Goal: Task Accomplishment & Management: Manage account settings

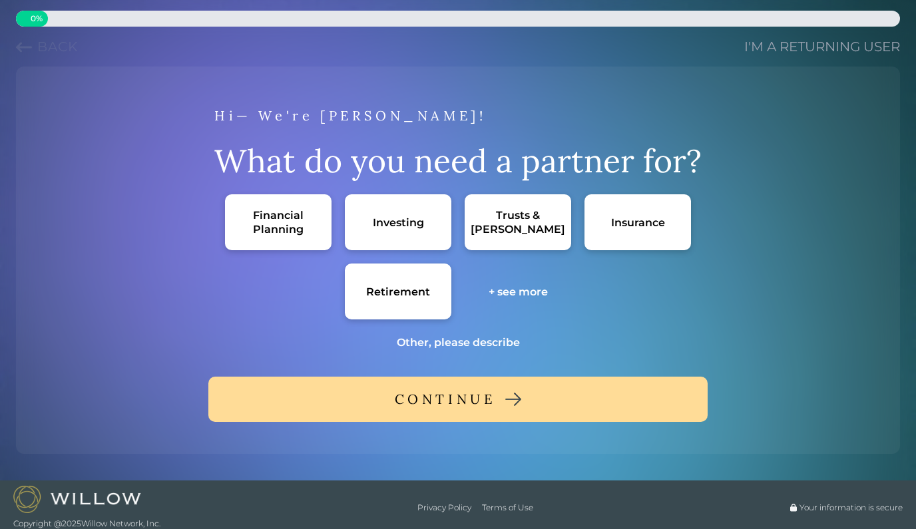
click at [786, 52] on link "I'm a returning user" at bounding box center [822, 46] width 156 height 19
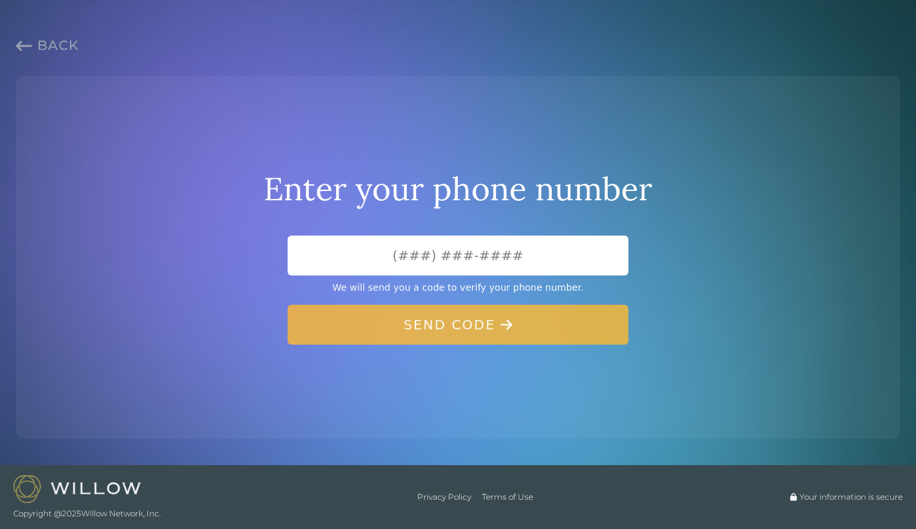
click at [43, 45] on span "Back" at bounding box center [57, 45] width 41 height 16
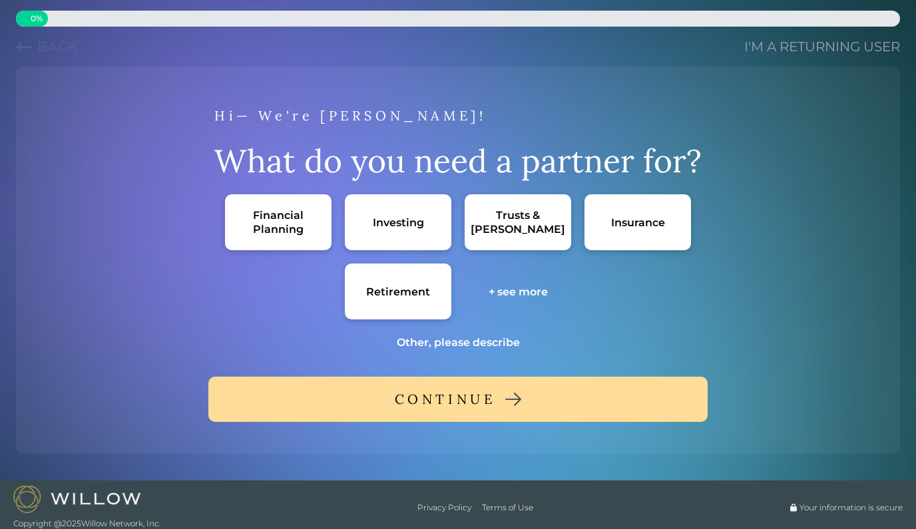
click at [810, 51] on link "I'm a returning user" at bounding box center [822, 46] width 156 height 19
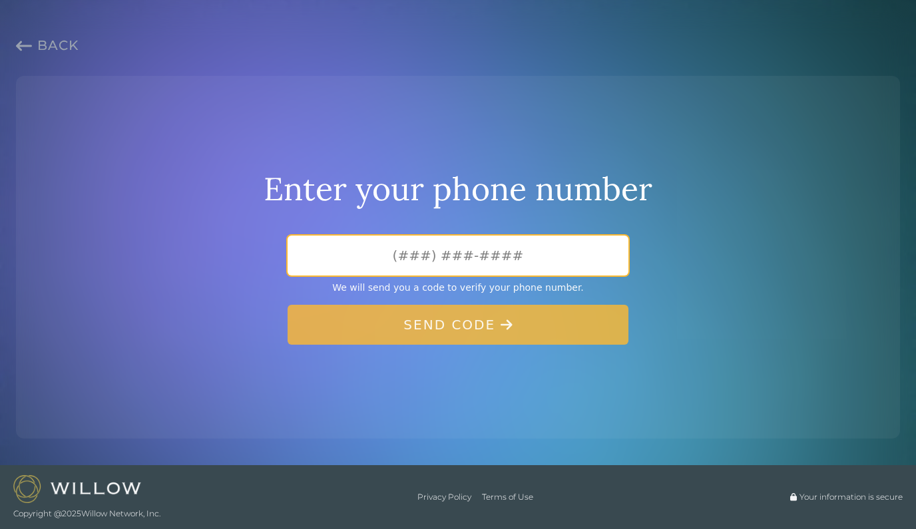
click at [439, 260] on input "tel" at bounding box center [457, 256] width 341 height 40
